Goal: Find specific page/section: Find specific page/section

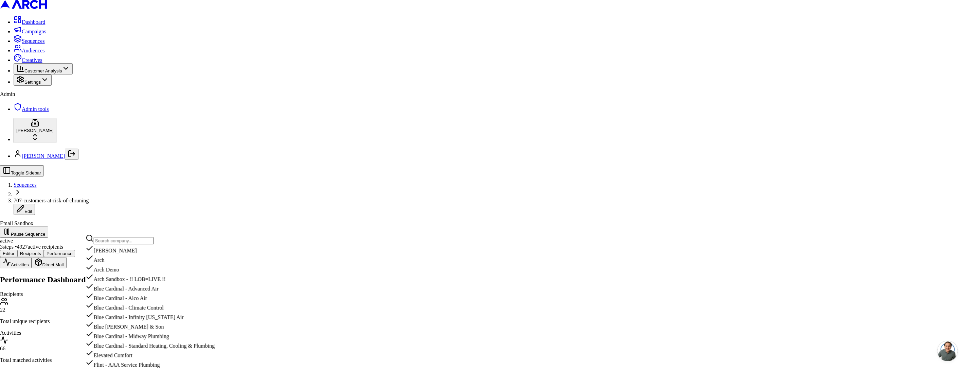
click at [127, 244] on input "text" at bounding box center [124, 240] width 60 height 7
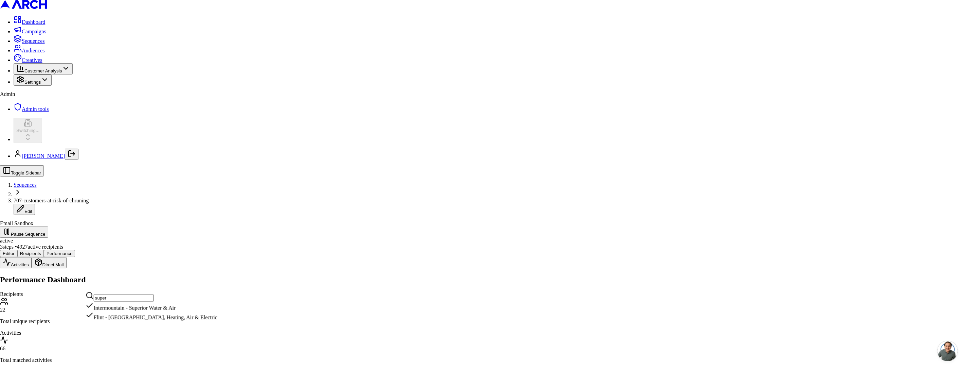
type input "super"
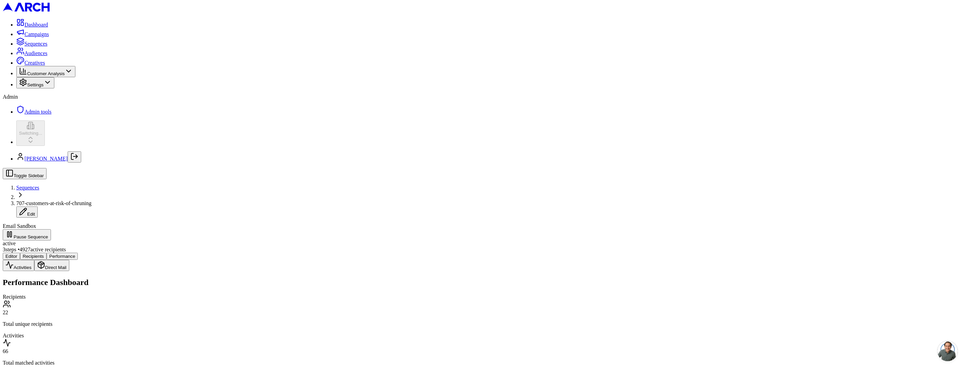
click at [48, 47] on span "Sequences" at bounding box center [35, 44] width 23 height 6
